Goal: Task Accomplishment & Management: Use online tool/utility

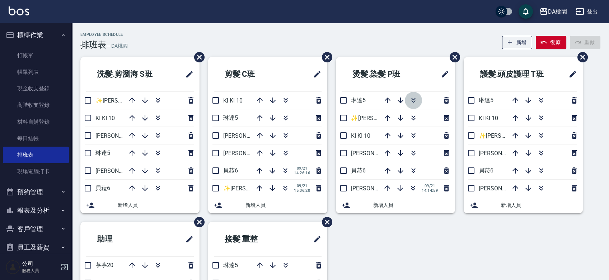
click at [416, 99] on icon "button" at bounding box center [413, 100] width 9 height 9
click at [155, 100] on icon "button" at bounding box center [158, 100] width 9 height 9
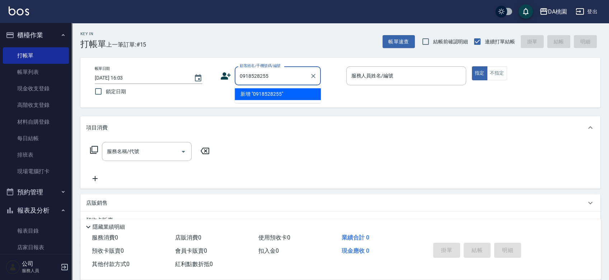
type input "0918528255"
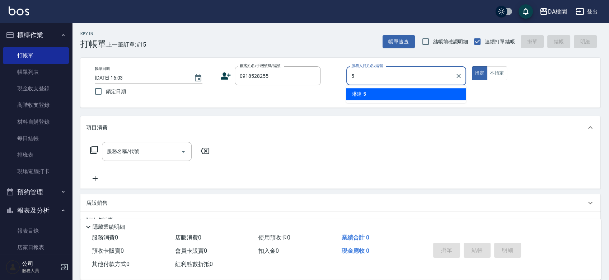
type input "琳達-5"
type button "true"
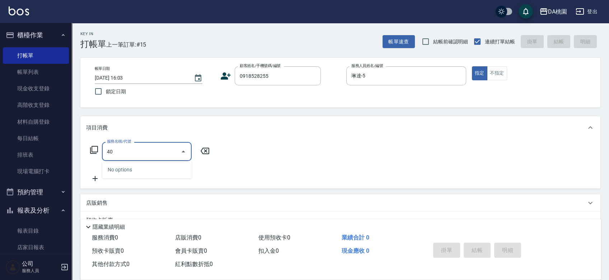
type input "400"
type input "150"
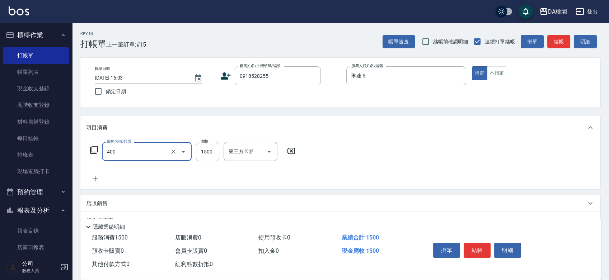
type input "染髮(400)"
type input "1"
type input "0"
type input "148"
type input "10"
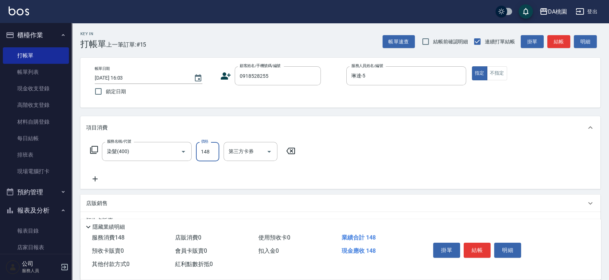
type input "1488"
type input "140"
type input "1488"
click at [480, 247] on button "結帳" at bounding box center [477, 250] width 27 height 15
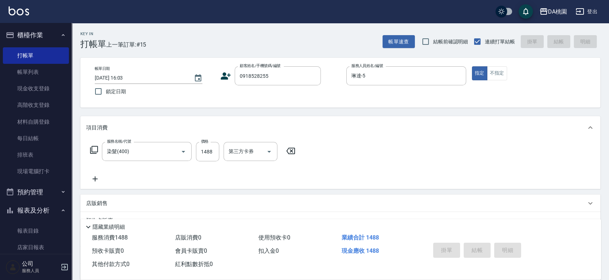
type input "[DATE] 16:52"
type input "0"
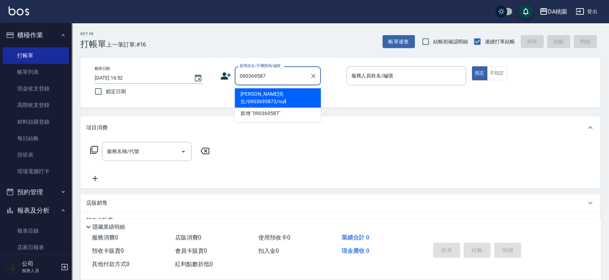
type input "0903695873"
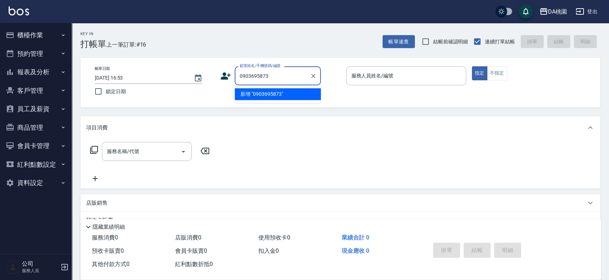
type input "0903695873"
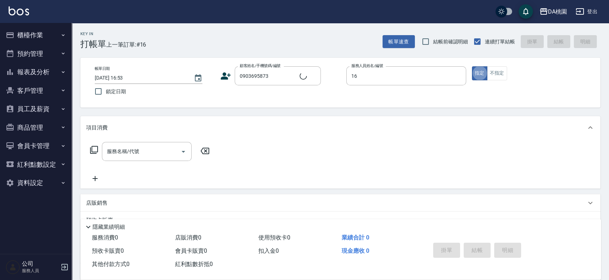
type input "✨[PERSON_NAME][PERSON_NAME] ✨-16"
type button "true"
type input "[PERSON_NAME]先生/0903695873/null"
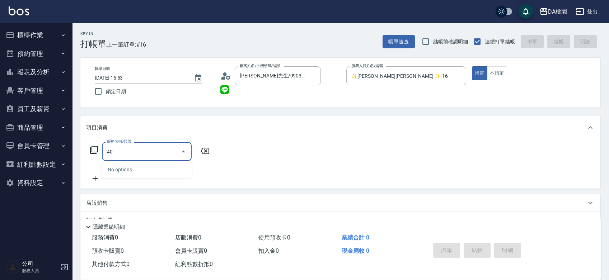
type input "401"
type input "150"
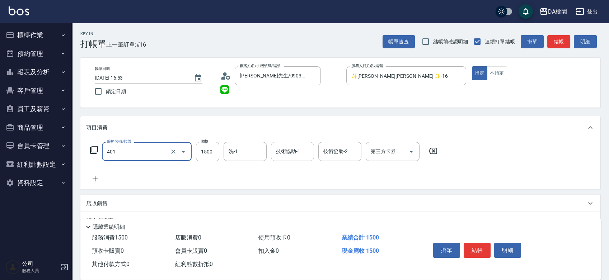
type input "染髮(互助)(401)"
type input "0"
type input "308"
type input "300"
type input "3080"
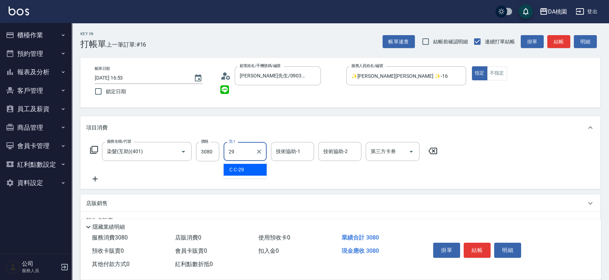
type input "C C-29"
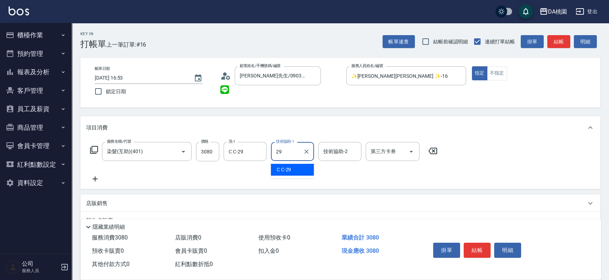
type input "C C-29"
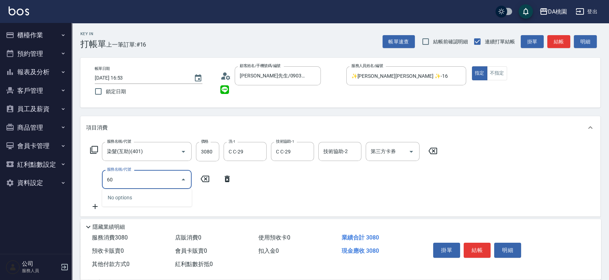
type input "609"
type input "420"
type input "鱗脂質護髮(互助)(609)"
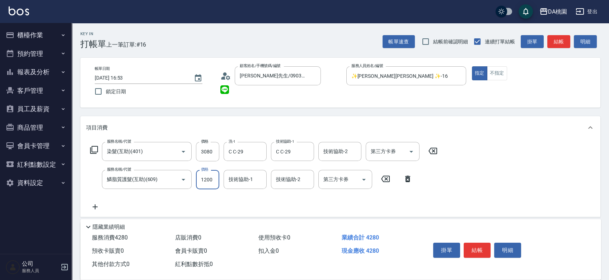
type input "2"
type input "300"
type input "20"
type input "310"
type input "200"
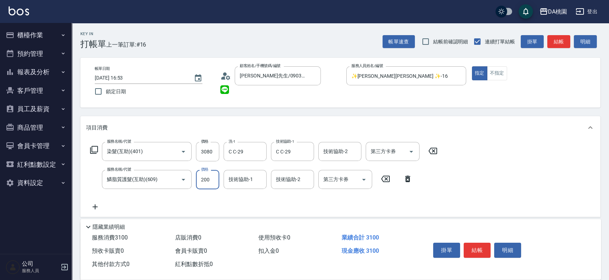
type input "320"
type input "2000"
type input "500"
type input "2000"
type input "C C-29"
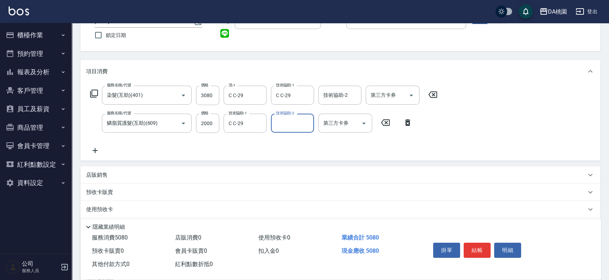
scroll to position [131, 0]
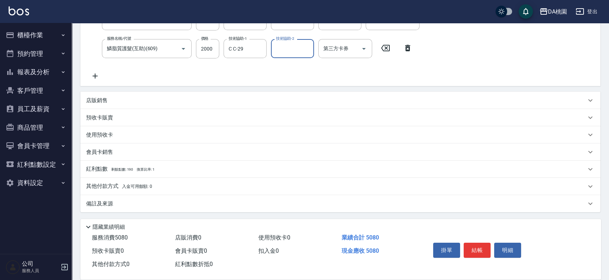
click at [325, 103] on div "店販銷售" at bounding box center [336, 101] width 500 height 8
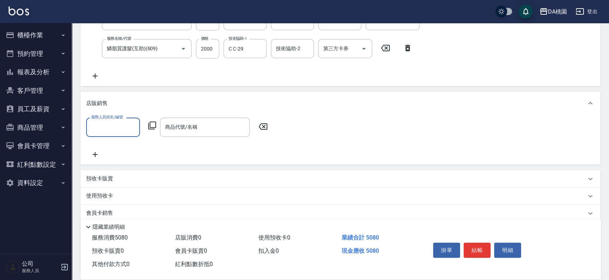
scroll to position [0, 0]
type input "✨[PERSON_NAME][PERSON_NAME] ✨-16"
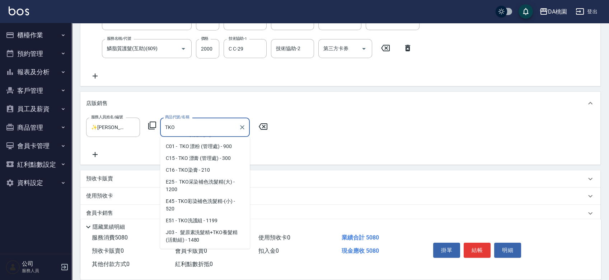
scroll to position [66, 0]
click at [199, 202] on span "E45 - TKO彩染補色洗髮精-(小) - 520" at bounding box center [205, 205] width 90 height 19
type input "TKO彩染補色洗髮精-(小)"
type input "560"
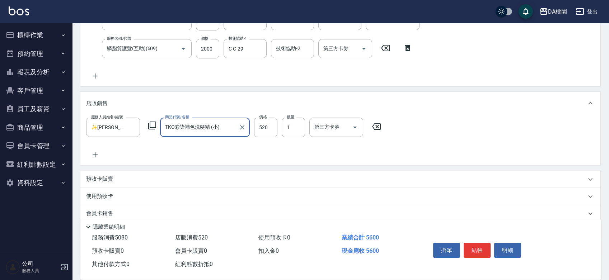
type input "TKO彩染補色洗髮精-(小)"
type input "5"
type input "500"
type input "50"
type input "510"
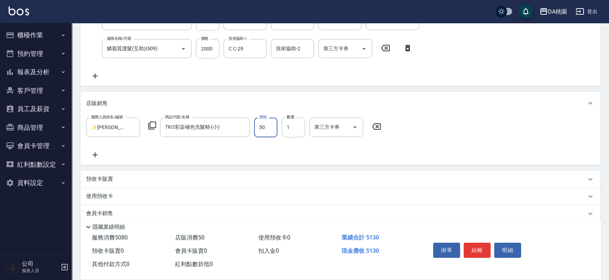
type input "500"
type input "550"
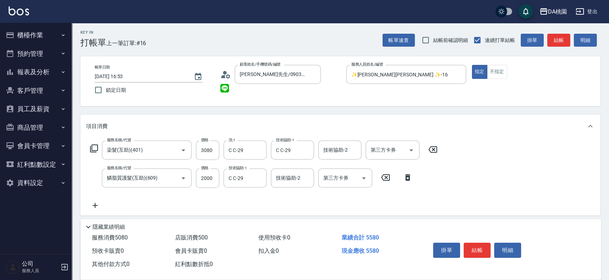
scroll to position [0, 0]
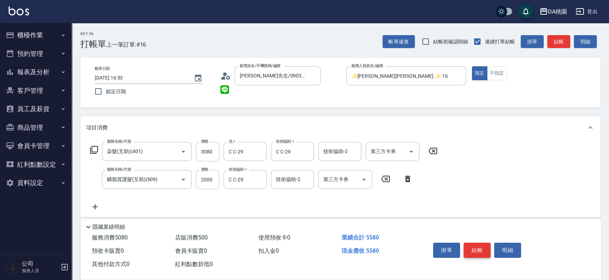
type input "500"
click at [471, 250] on button "結帳" at bounding box center [477, 250] width 27 height 15
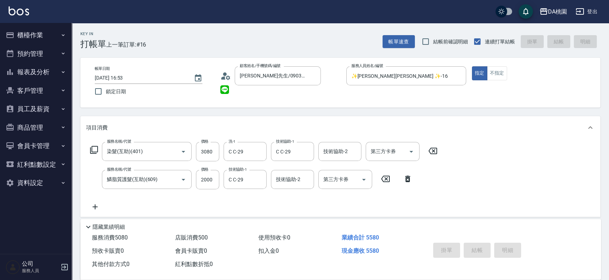
type input "0"
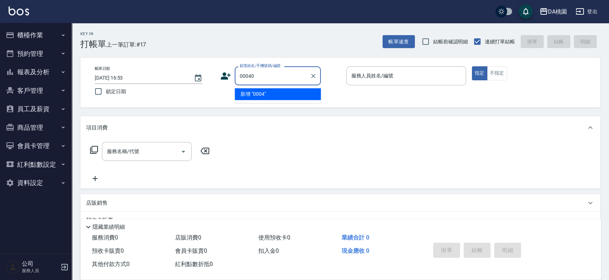
type input "00040"
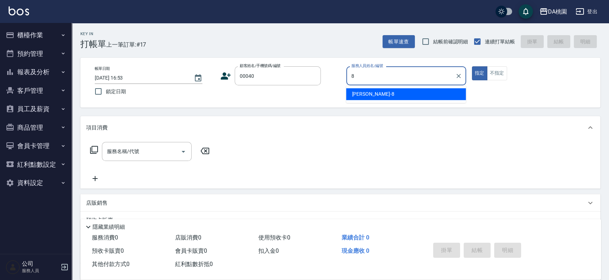
type input "[PERSON_NAME]-8"
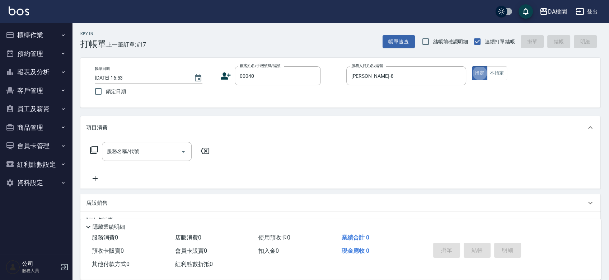
type input "公司/公司00040/00040"
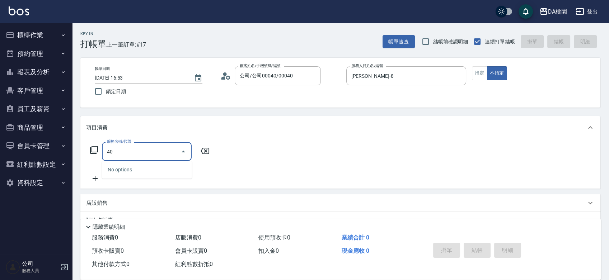
type input "401"
type input "150"
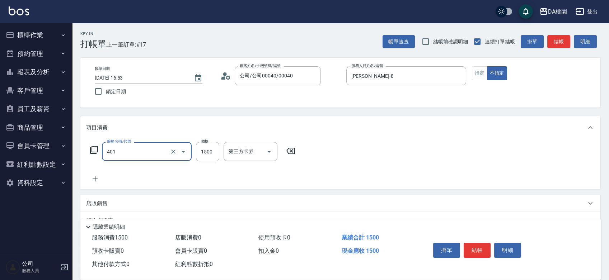
type input "染髮(互助)(401)"
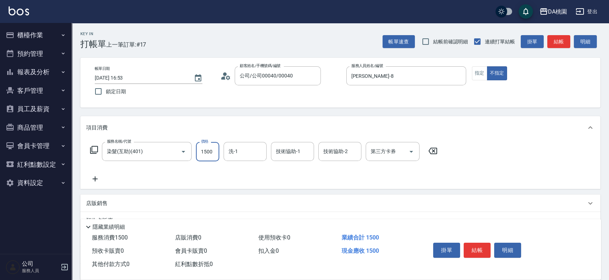
type input "0"
type input "250"
type input "20"
type input "2500"
type input "250"
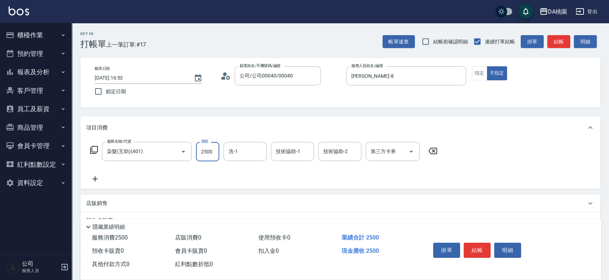
type input "2500"
type input "[PERSON_NAME]-18"
click at [475, 248] on button "結帳" at bounding box center [477, 250] width 27 height 15
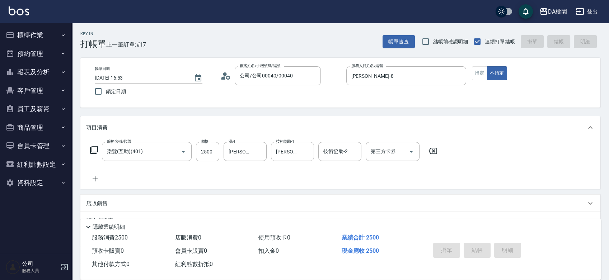
type input "0"
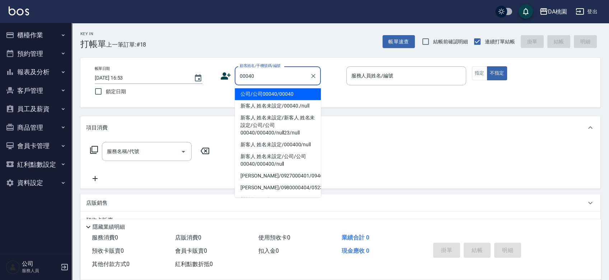
type input "公司/公司00040/00040"
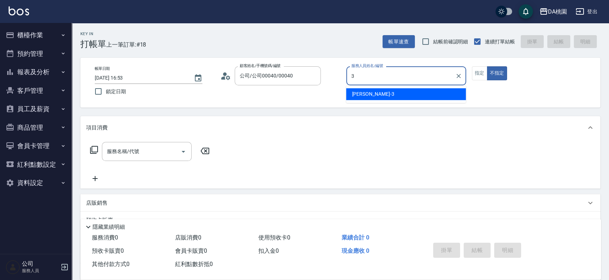
type input "[PERSON_NAME]-3"
type button "false"
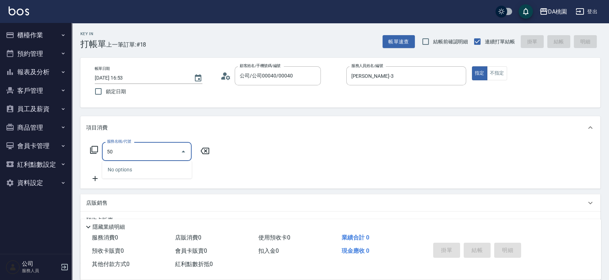
type input "500"
type input "20"
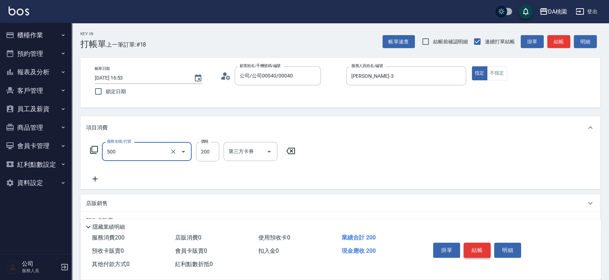
type input "洗髮(500)"
type input "0"
type input "25"
type input "20"
type input "250"
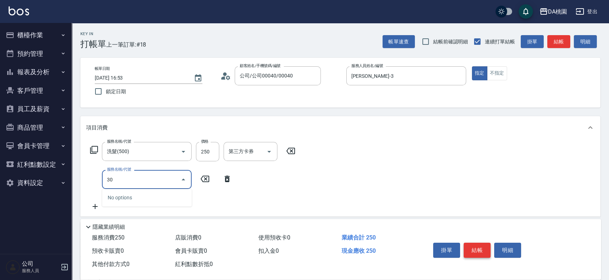
type input "303"
type input "50"
type input "A級剪髮(303)"
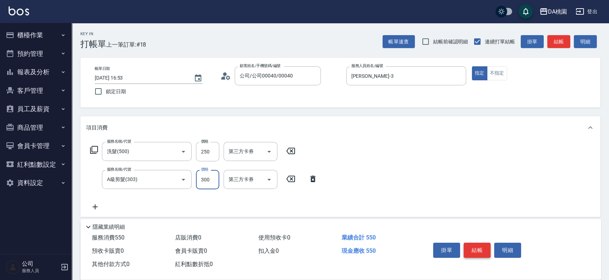
type input "20"
type input "350"
type input "60"
type input "350"
type input "303"
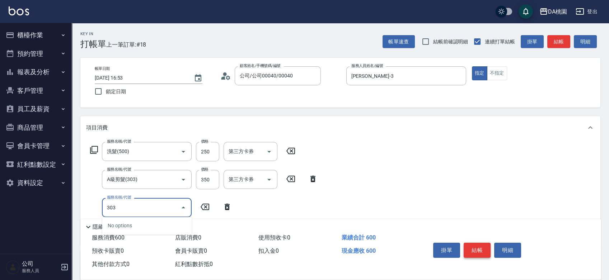
type input "90"
type input "A級剪髮(303)"
click at [475, 248] on button "結帳" at bounding box center [477, 250] width 27 height 15
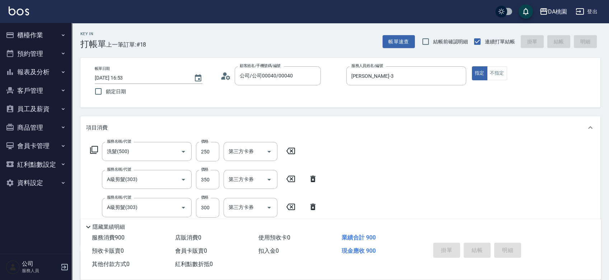
type input "[DATE] 16:54"
type input "0"
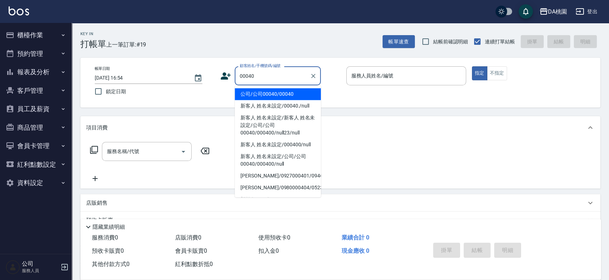
type input "公司/公司00040/00040"
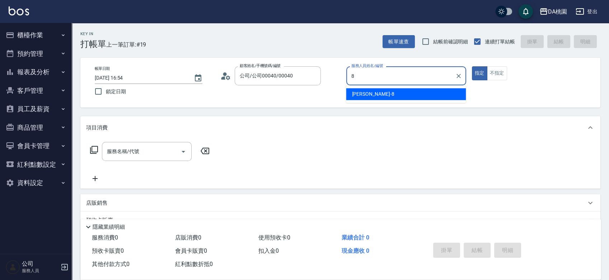
type input "[PERSON_NAME]-8"
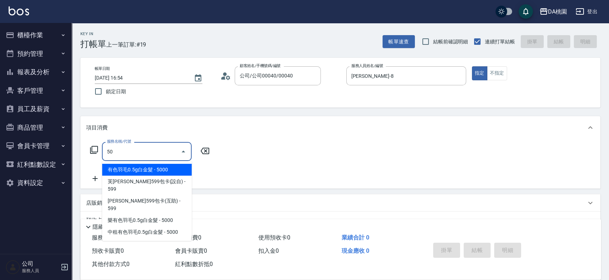
type input "500"
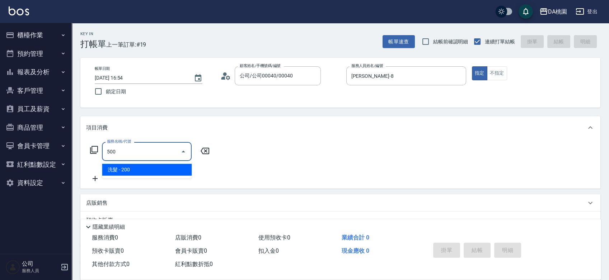
type input "20"
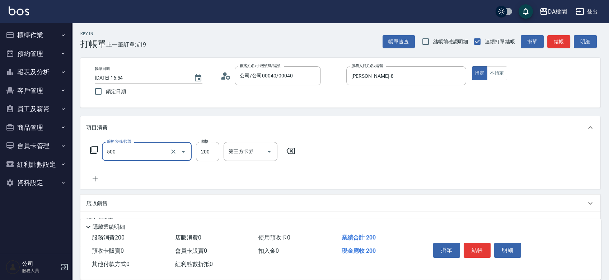
type input "洗髮(500)"
type input "0"
type input "25"
type input "20"
type input "250"
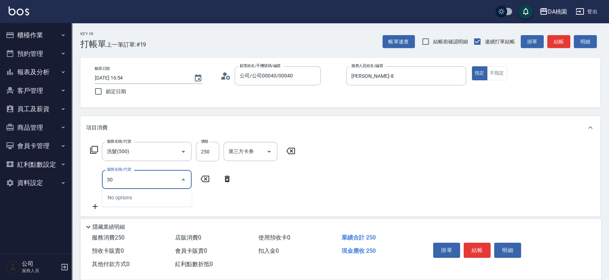
type input "303"
type input "50"
type input "A級剪髮(303)"
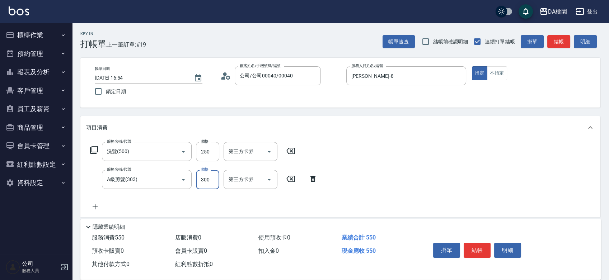
type input "4"
type input "20"
type input "400"
type input "60"
type input "400"
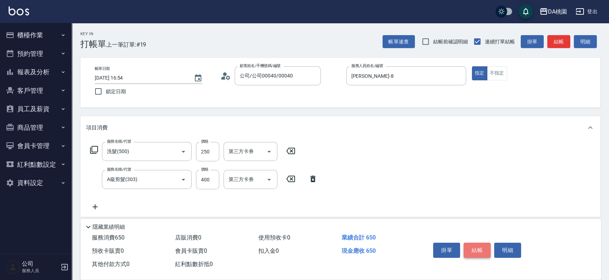
click at [466, 249] on button "結帳" at bounding box center [477, 250] width 27 height 15
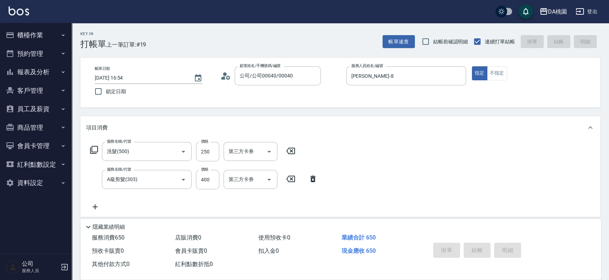
type input "0"
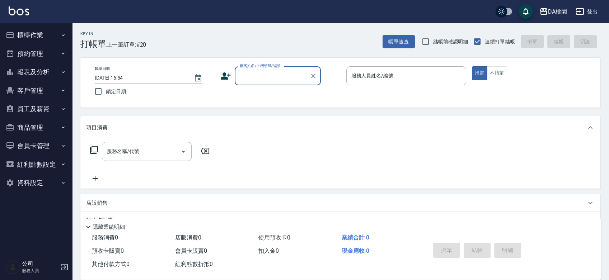
click at [35, 34] on button "櫃檯作業" at bounding box center [36, 35] width 66 height 19
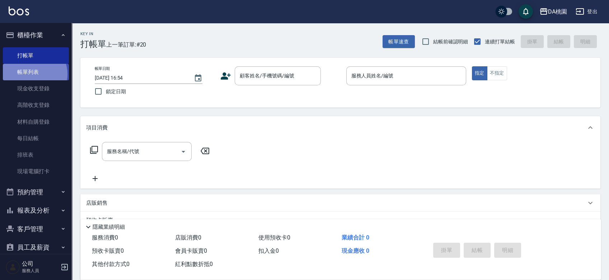
click at [32, 75] on link "帳單列表" at bounding box center [36, 72] width 66 height 17
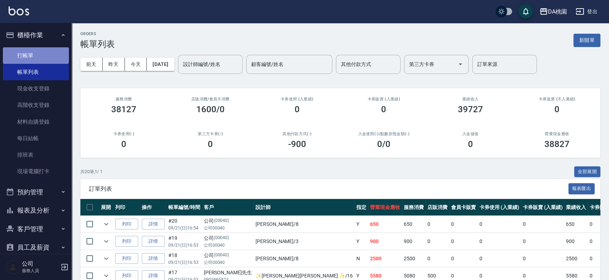
click at [46, 61] on link "打帳單" at bounding box center [36, 55] width 66 height 17
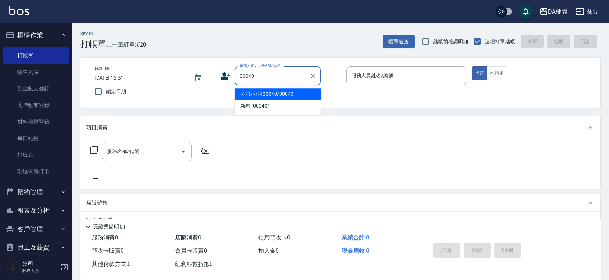
type input "00040"
type input "1"
type input "公司/公司00040/00040"
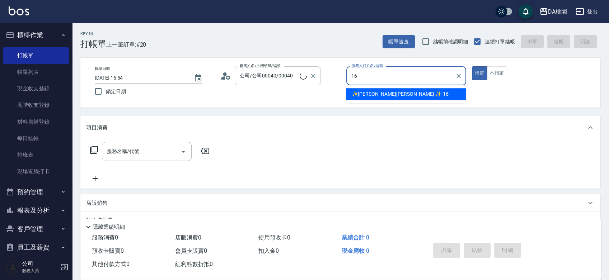
type input "✨[PERSON_NAME][PERSON_NAME] ✨-16"
type button "true"
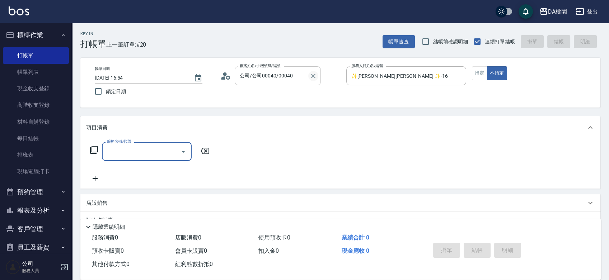
click at [317, 74] on button "Clear" at bounding box center [313, 76] width 10 height 10
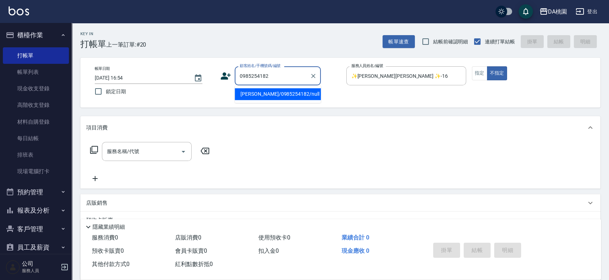
type input "[PERSON_NAME]/0985254182/null"
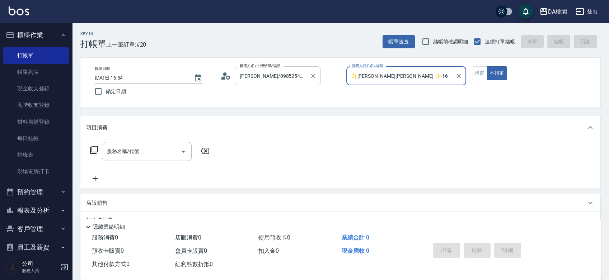
click at [487, 66] on button "不指定" at bounding box center [497, 73] width 20 height 14
type button "false"
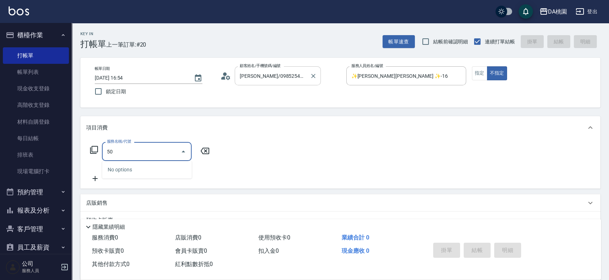
type input "501"
type input "20"
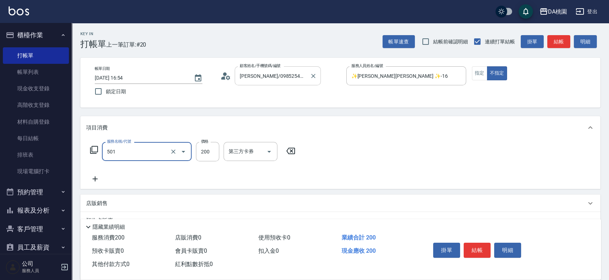
type input "洗髮(互助)(501)"
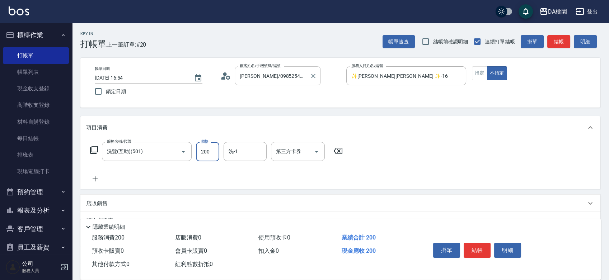
type input "2"
type input "0"
type input "250"
type input "20"
type input "250"
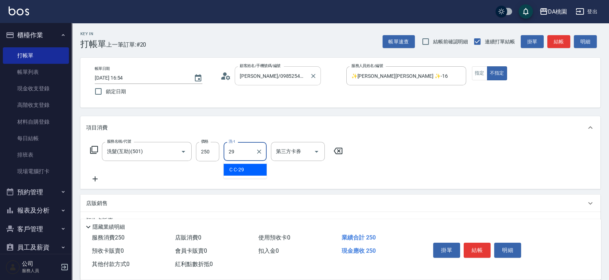
type input "C C-29"
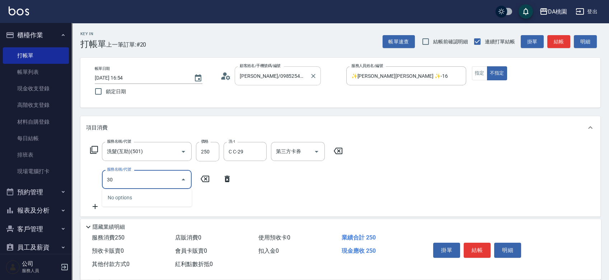
type input "303"
type input "50"
type input "A級剪髮(303)"
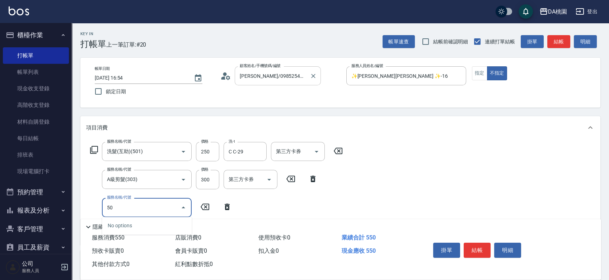
type input "501"
type input "70"
type input "洗髮(互助)(501)"
type input "3"
type input "50"
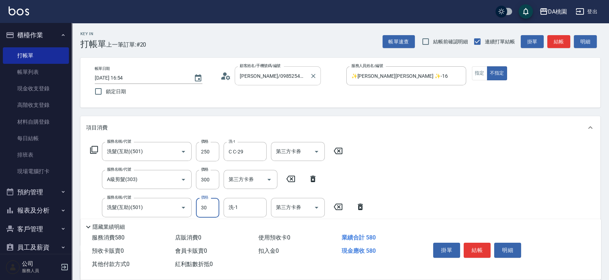
type input "300"
type input "80"
type input "300"
type input "C C-29"
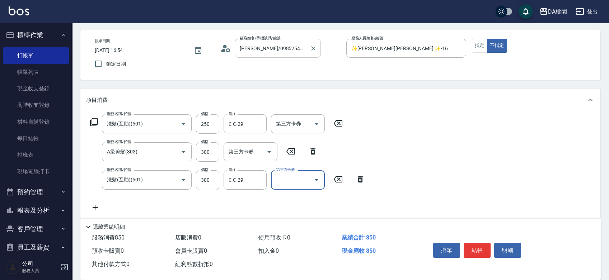
scroll to position [40, 0]
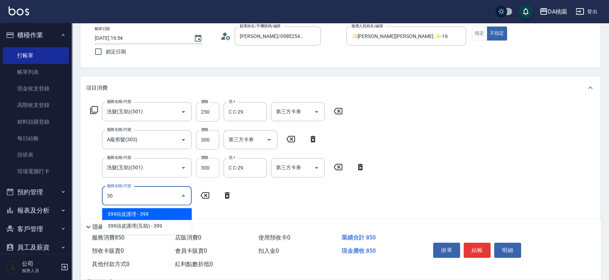
type input "303"
type input "110"
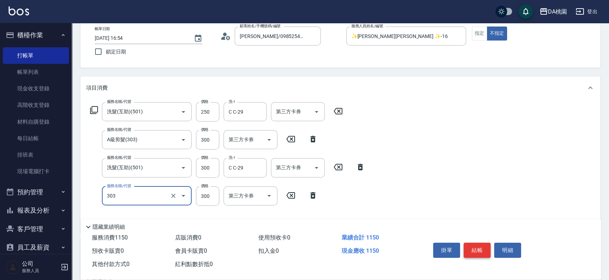
type input "A級剪髮(303)"
click at [476, 248] on button "結帳" at bounding box center [477, 250] width 27 height 15
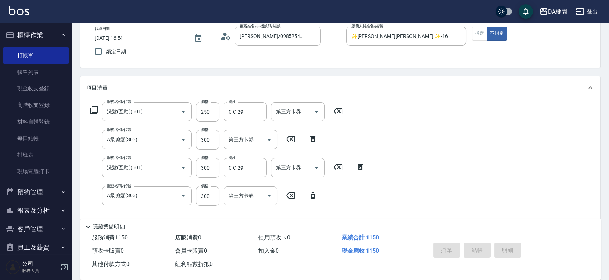
type input "[DATE] 17:01"
type input "0"
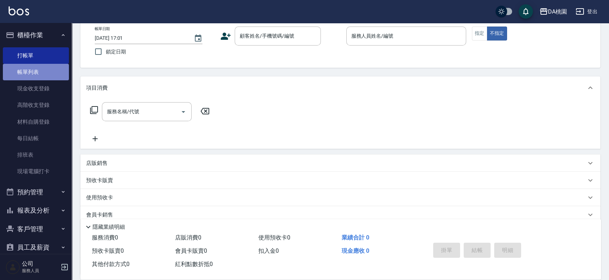
click at [44, 73] on link "帳單列表" at bounding box center [36, 72] width 66 height 17
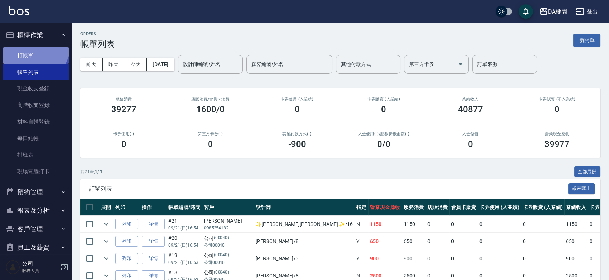
click at [31, 47] on link "打帳單" at bounding box center [36, 55] width 66 height 17
